Goal: Register for event/course

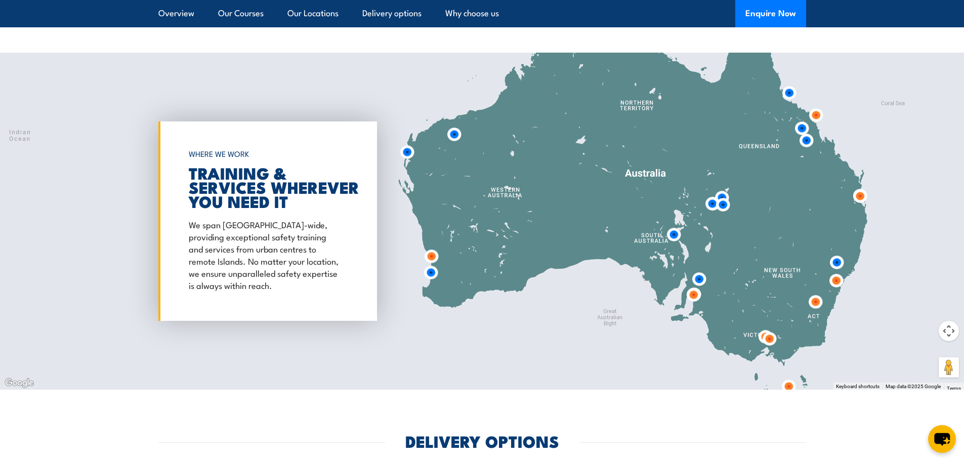
scroll to position [1313, 0]
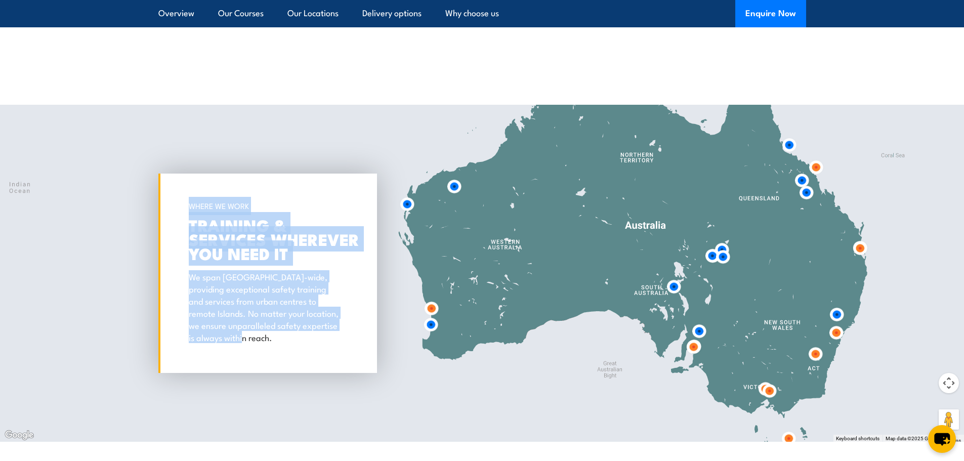
drag, startPoint x: 190, startPoint y: 206, endPoint x: 330, endPoint y: 346, distance: 198.7
click at [330, 346] on div "WHERE WE WORK TRAINING & SERVICES WHEREVER YOU NEED IT We span Australia-wide, …" at bounding box center [267, 273] width 219 height 199
click at [251, 341] on p "We span [GEOGRAPHIC_DATA]-wide, providing exceptional safety training and servi…" at bounding box center [265, 306] width 153 height 73
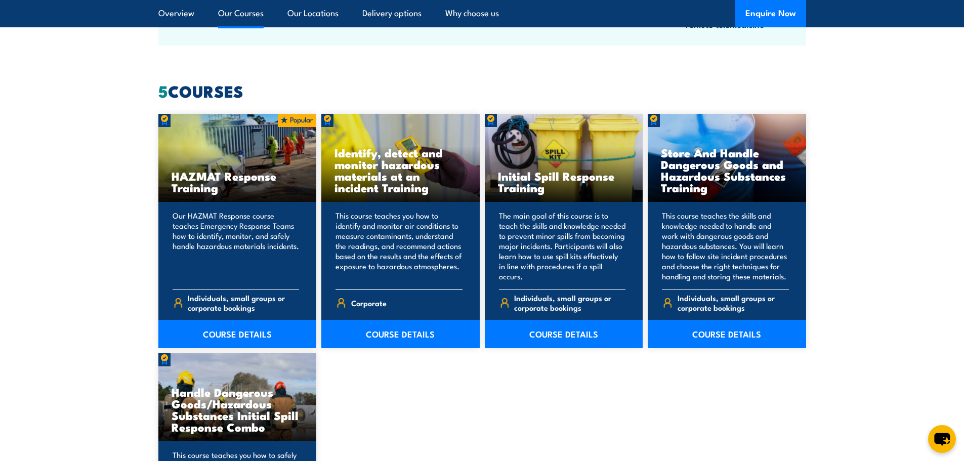
scroll to position [706, 0]
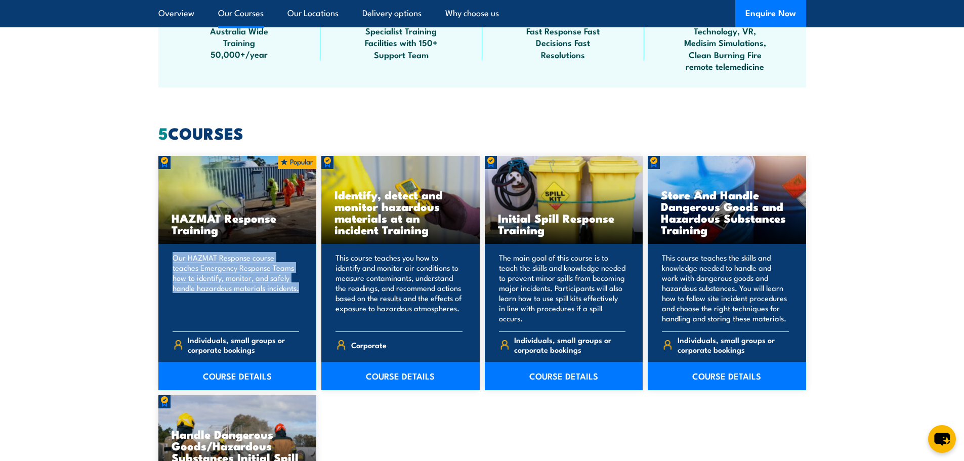
drag, startPoint x: 174, startPoint y: 257, endPoint x: 300, endPoint y: 293, distance: 131.1
click at [300, 293] on div "Our HAZMAT Response course teaches Emergency Response Teams how to identify, mo…" at bounding box center [237, 317] width 158 height 146
drag, startPoint x: 174, startPoint y: 218, endPoint x: 297, endPoint y: 289, distance: 142.0
click at [297, 289] on div "HAZMAT Response Training Our HAZMAT Response course teaches Emergency Response …" at bounding box center [237, 273] width 158 height 234
click at [268, 307] on p "Our HAZMAT Response course teaches Emergency Response Teams how to identify, mo…" at bounding box center [236, 288] width 127 height 71
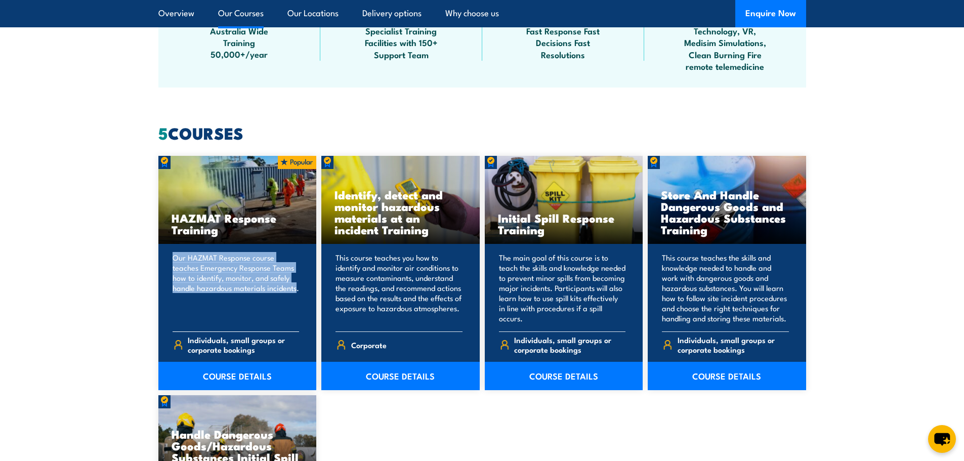
drag, startPoint x: 297, startPoint y: 290, endPoint x: 171, endPoint y: 248, distance: 132.7
click at [171, 248] on div "Our HAZMAT Response course teaches Emergency Response Teams how to identify, mo…" at bounding box center [237, 317] width 158 height 146
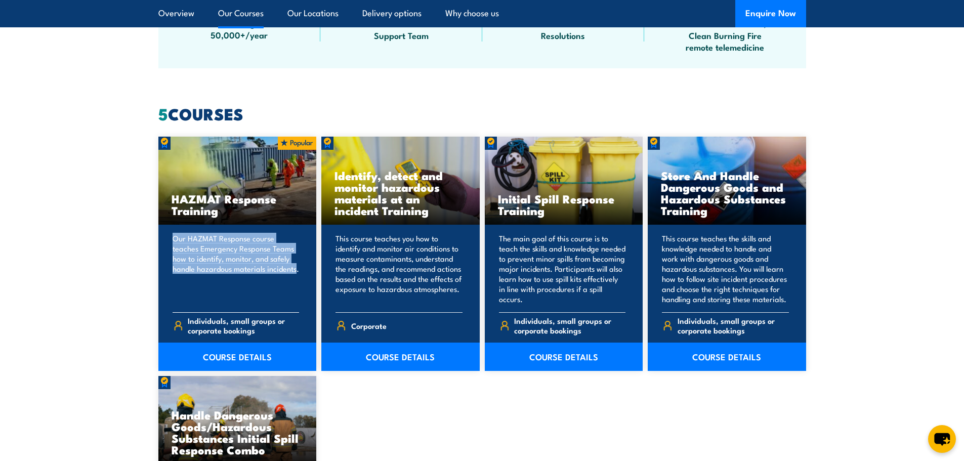
scroll to position [807, 0]
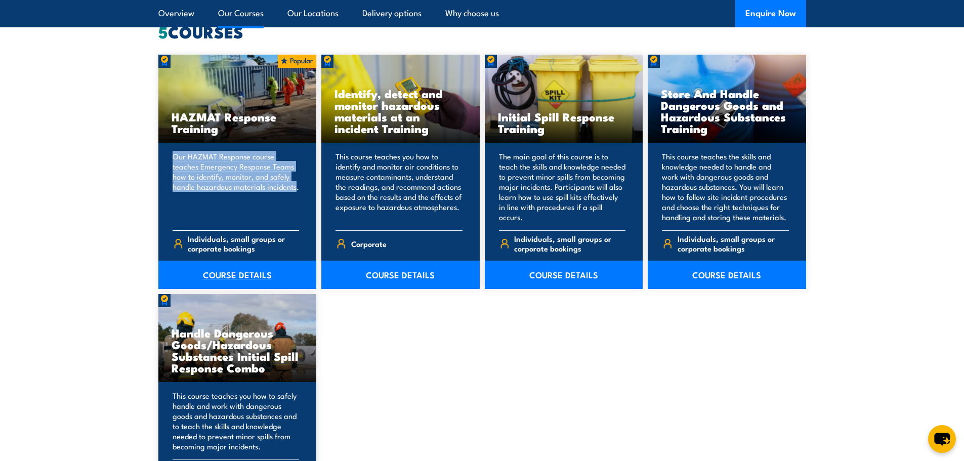
click at [235, 275] on link "COURSE DETAILS" at bounding box center [237, 275] width 158 height 28
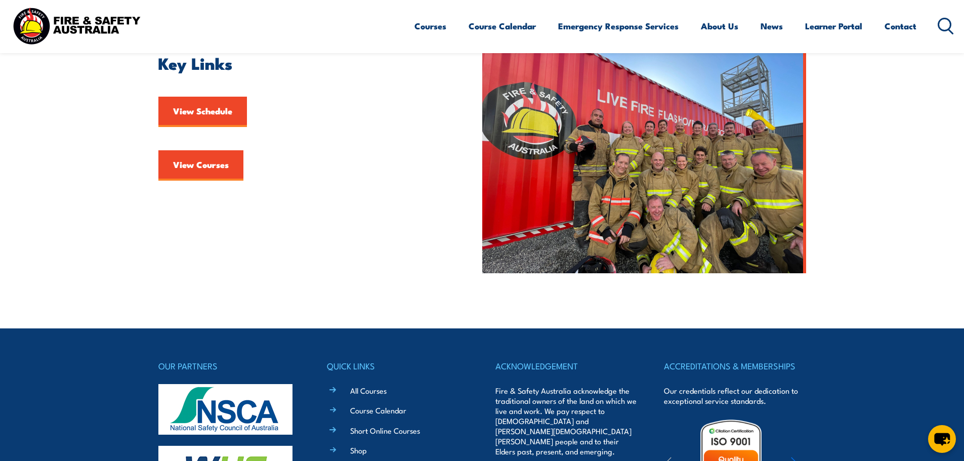
scroll to position [101, 0]
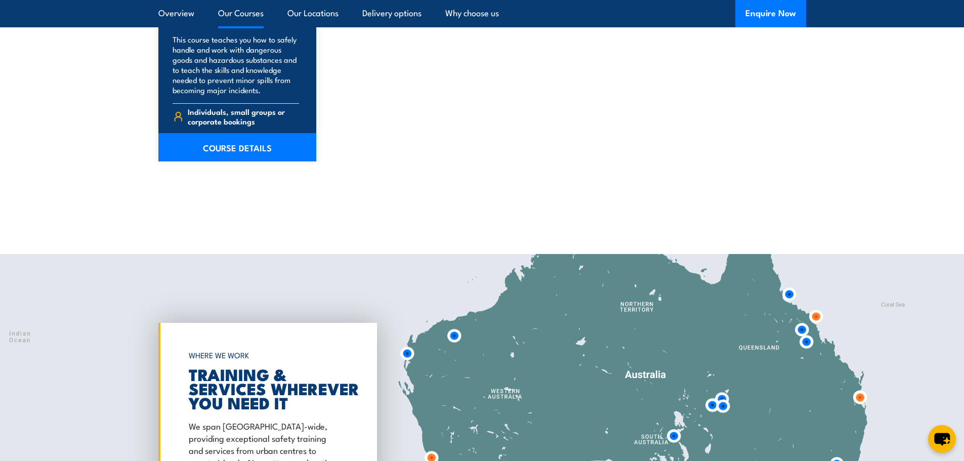
scroll to position [1164, 0]
